Goal: Find specific page/section

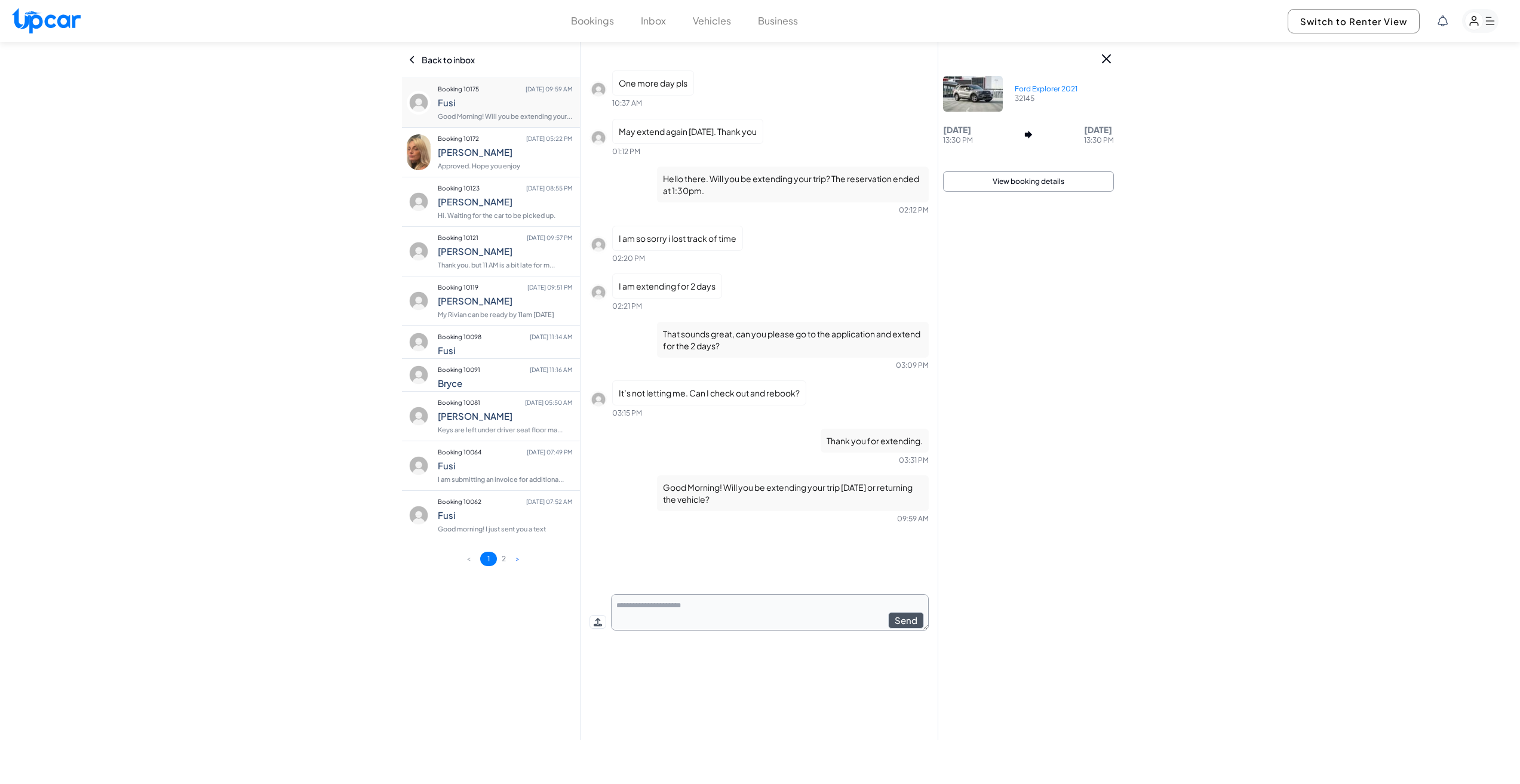
click at [482, 65] on div "Back to inbox" at bounding box center [490, 60] width 166 height 36
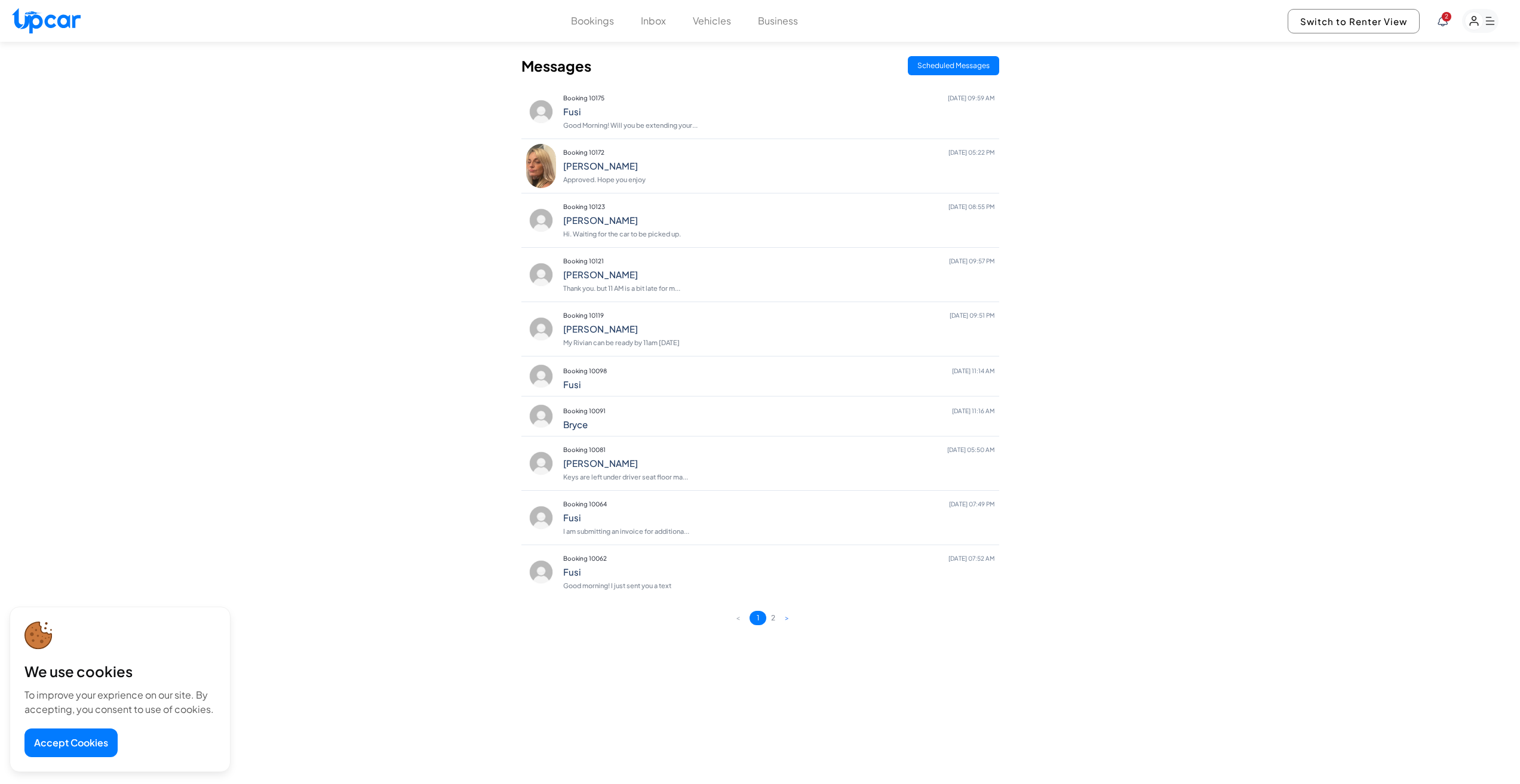
click at [582, 23] on button "Bookings" at bounding box center [592, 20] width 43 height 14
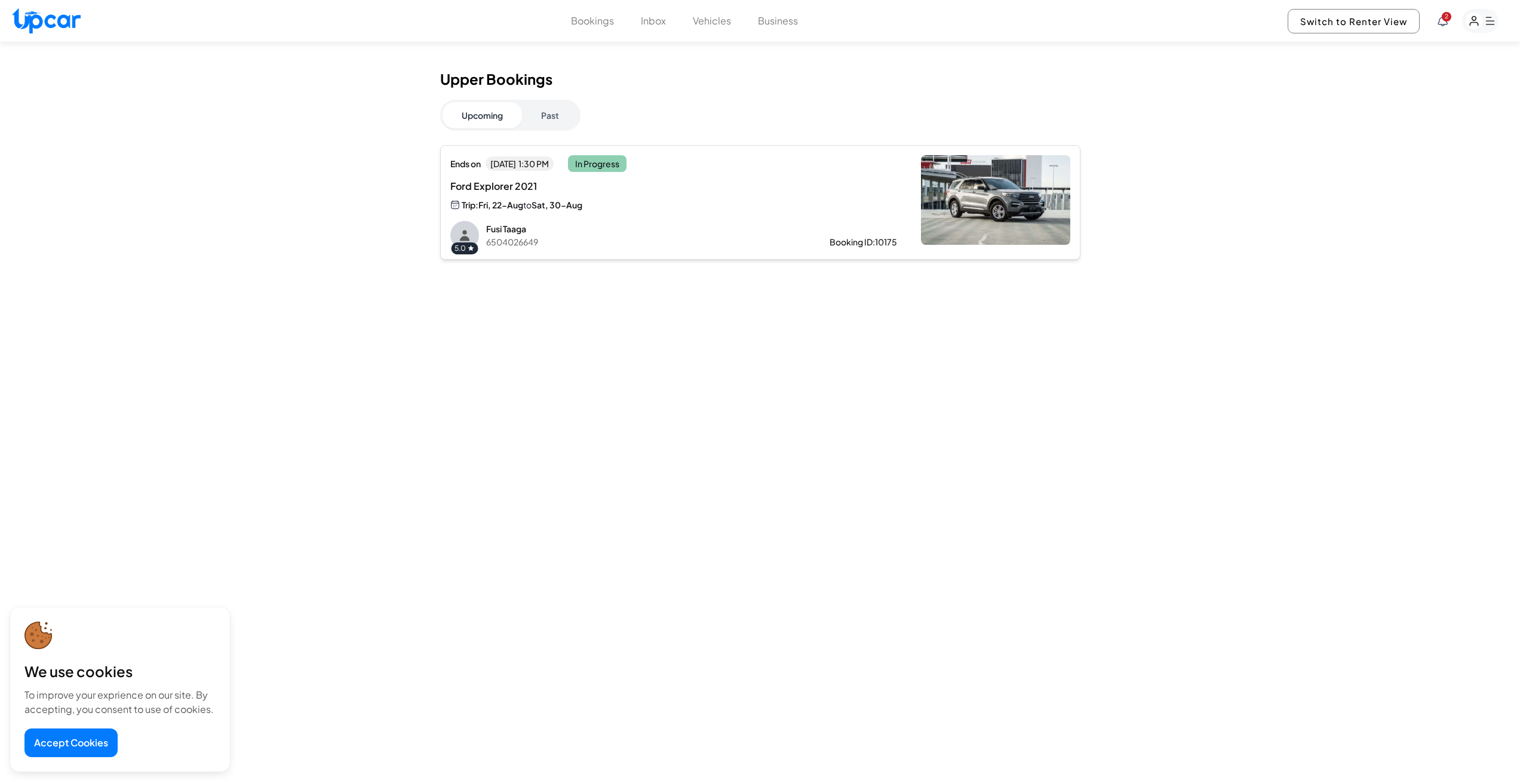
click at [1070, 225] on img at bounding box center [996, 200] width 149 height 89
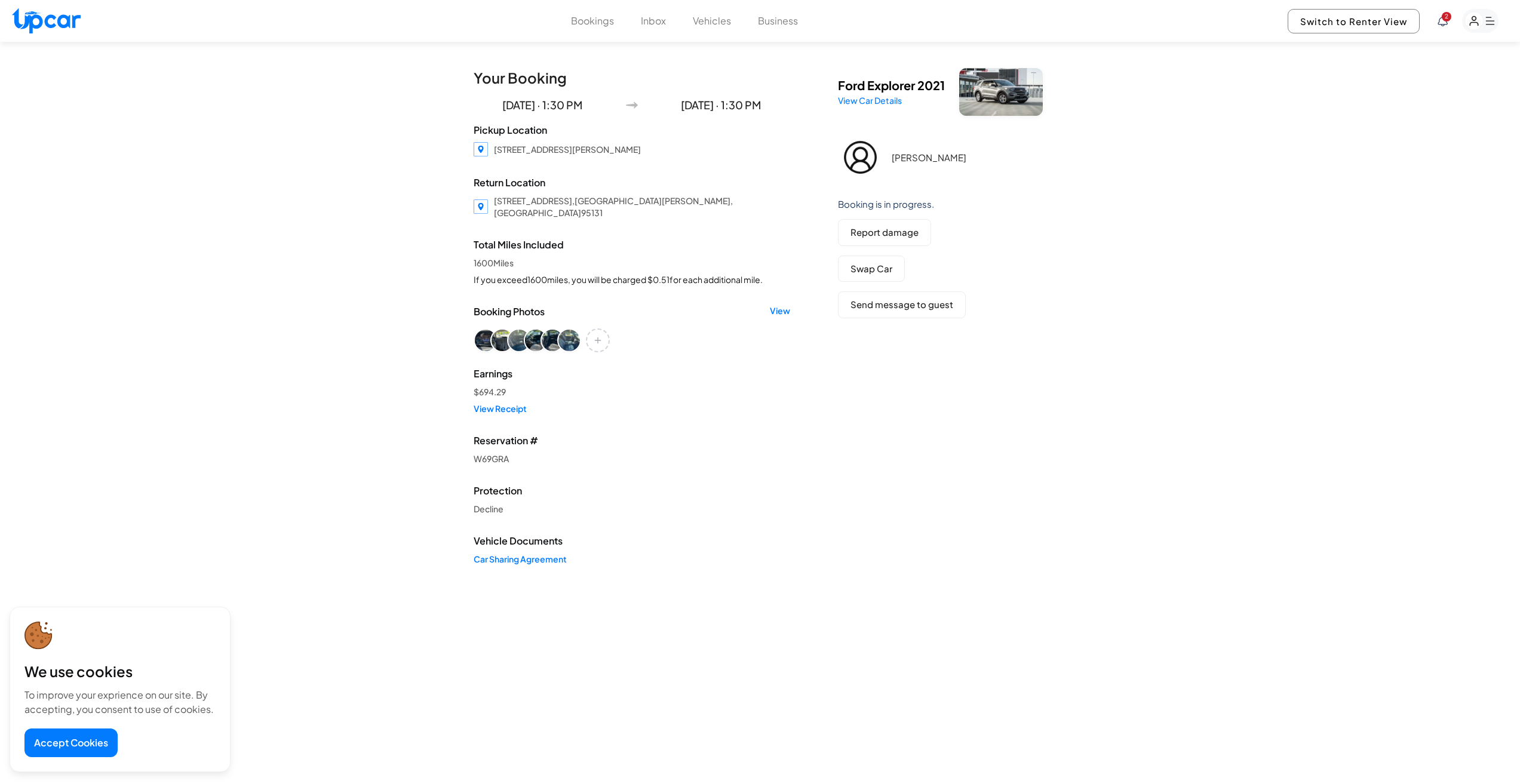
click at [655, 27] on button "Inbox" at bounding box center [653, 20] width 25 height 14
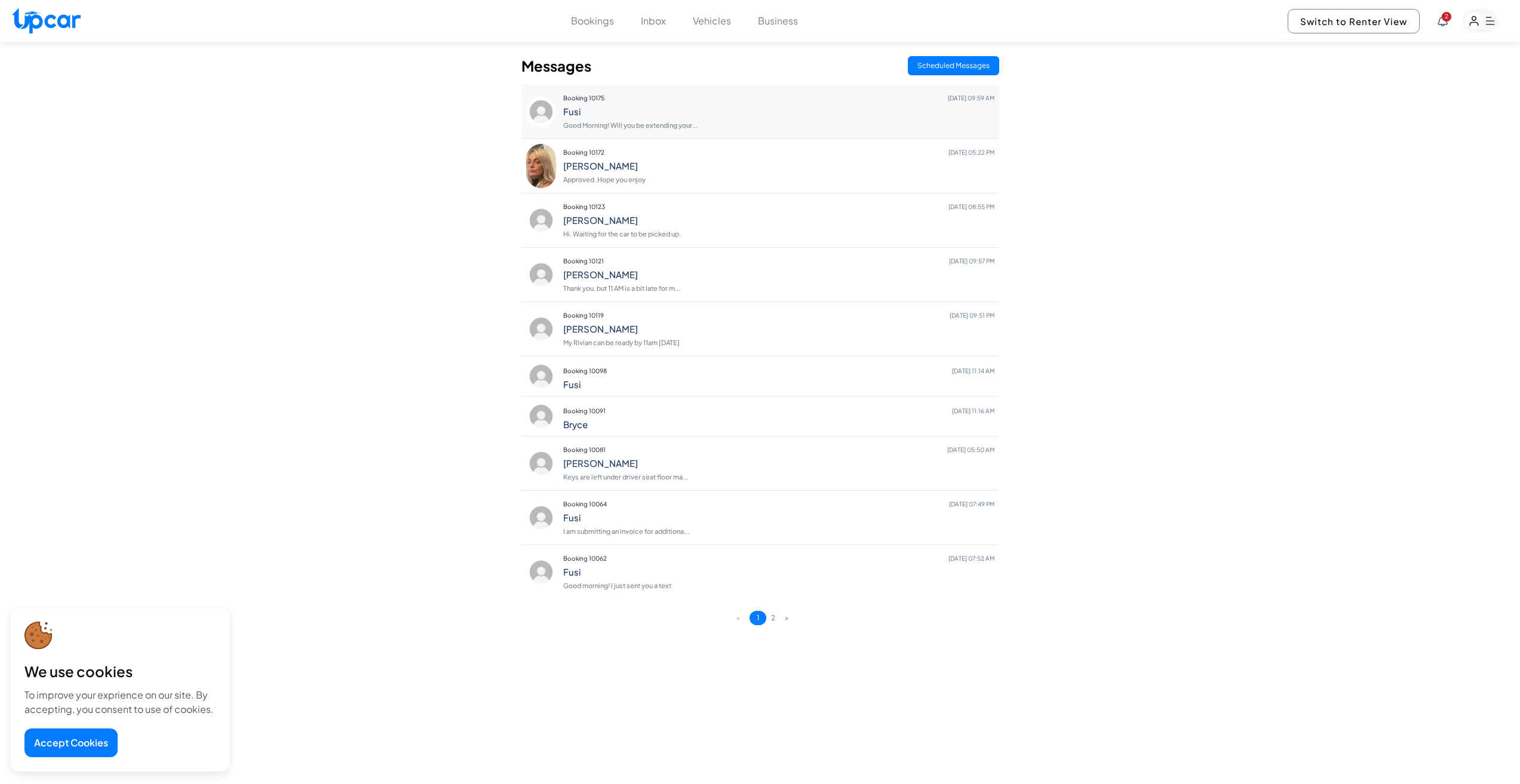
click at [593, 117] on h4 "Fusi" at bounding box center [779, 111] width 431 height 10
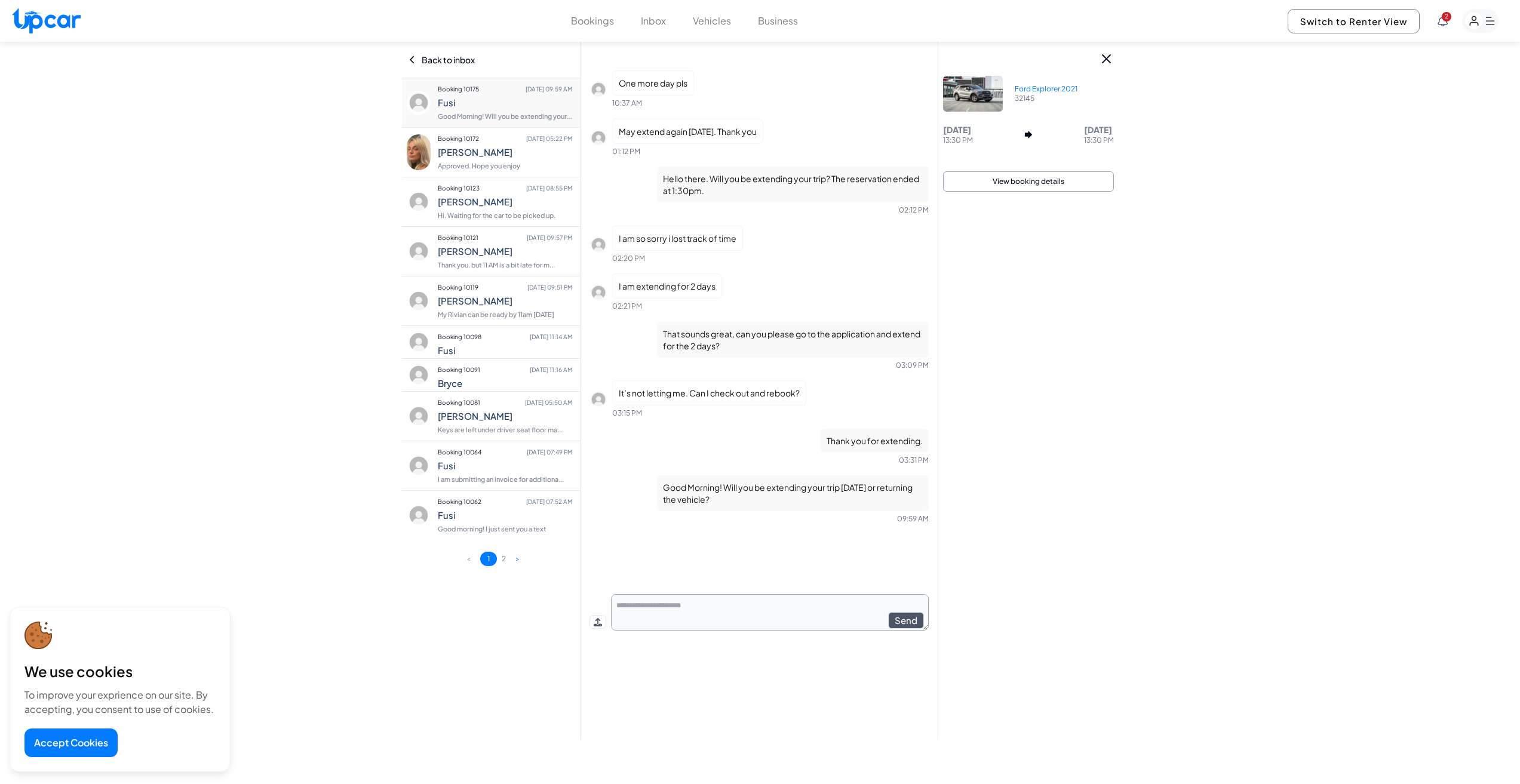
scroll to position [27, 0]
